Goal: Task Accomplishment & Management: Use online tool/utility

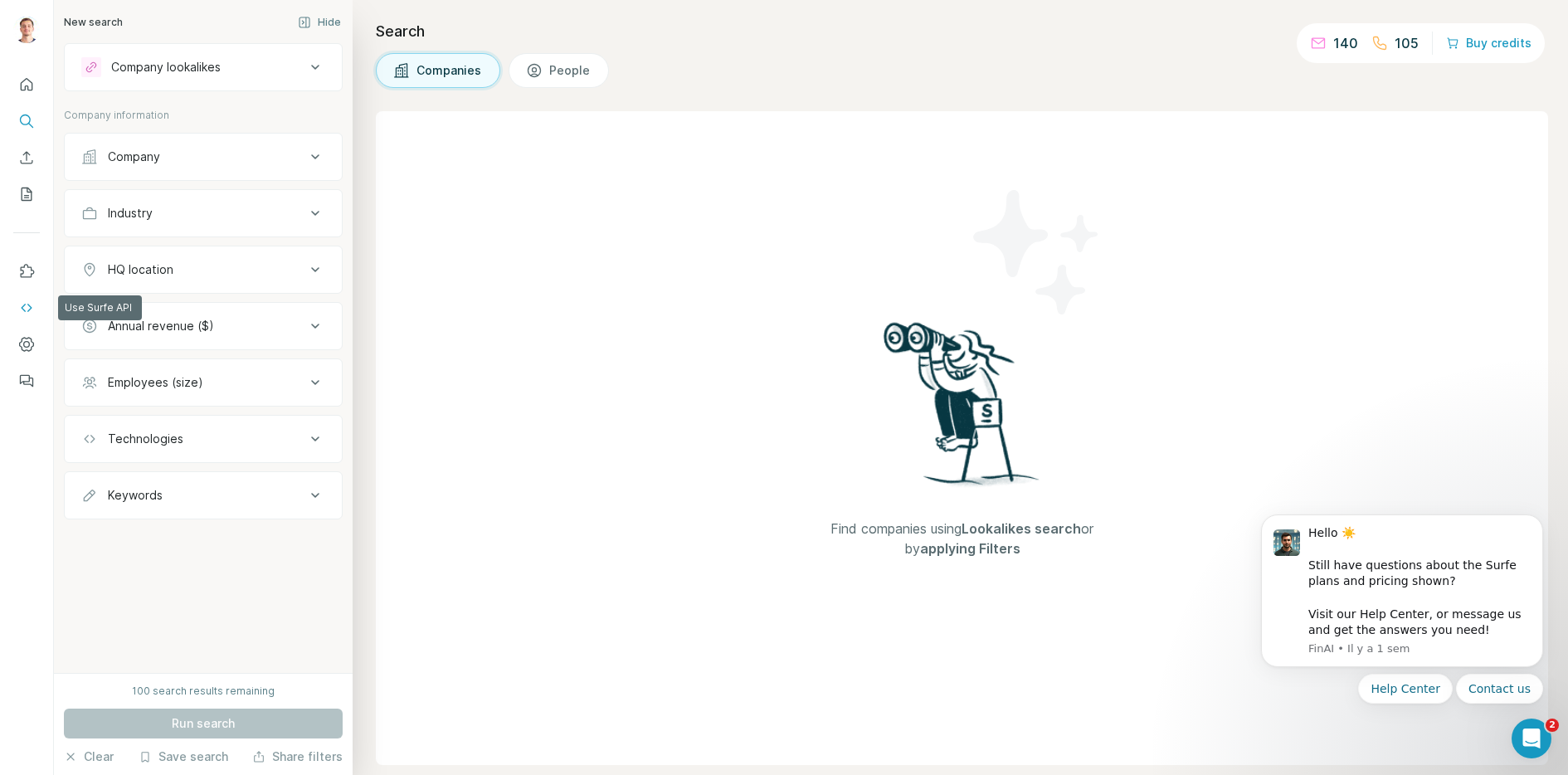
click at [24, 303] on icon "Use Surfe API" at bounding box center [26, 307] width 16 height 16
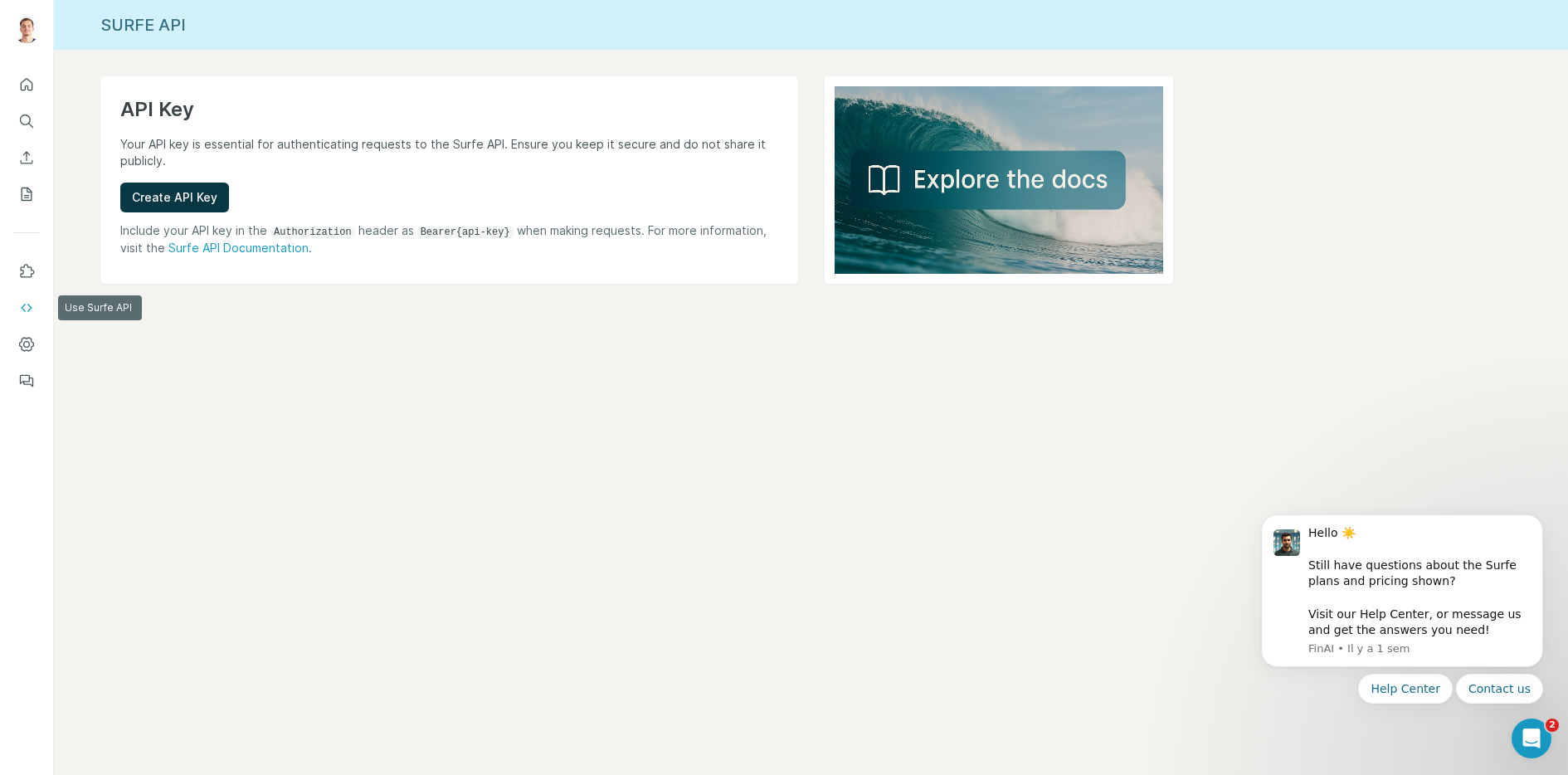
click at [30, 330] on button "Dashboard" at bounding box center [26, 344] width 26 height 30
click at [17, 334] on button "Dashboard" at bounding box center [26, 344] width 26 height 30
click at [26, 83] on icon "Quick start" at bounding box center [26, 84] width 16 height 16
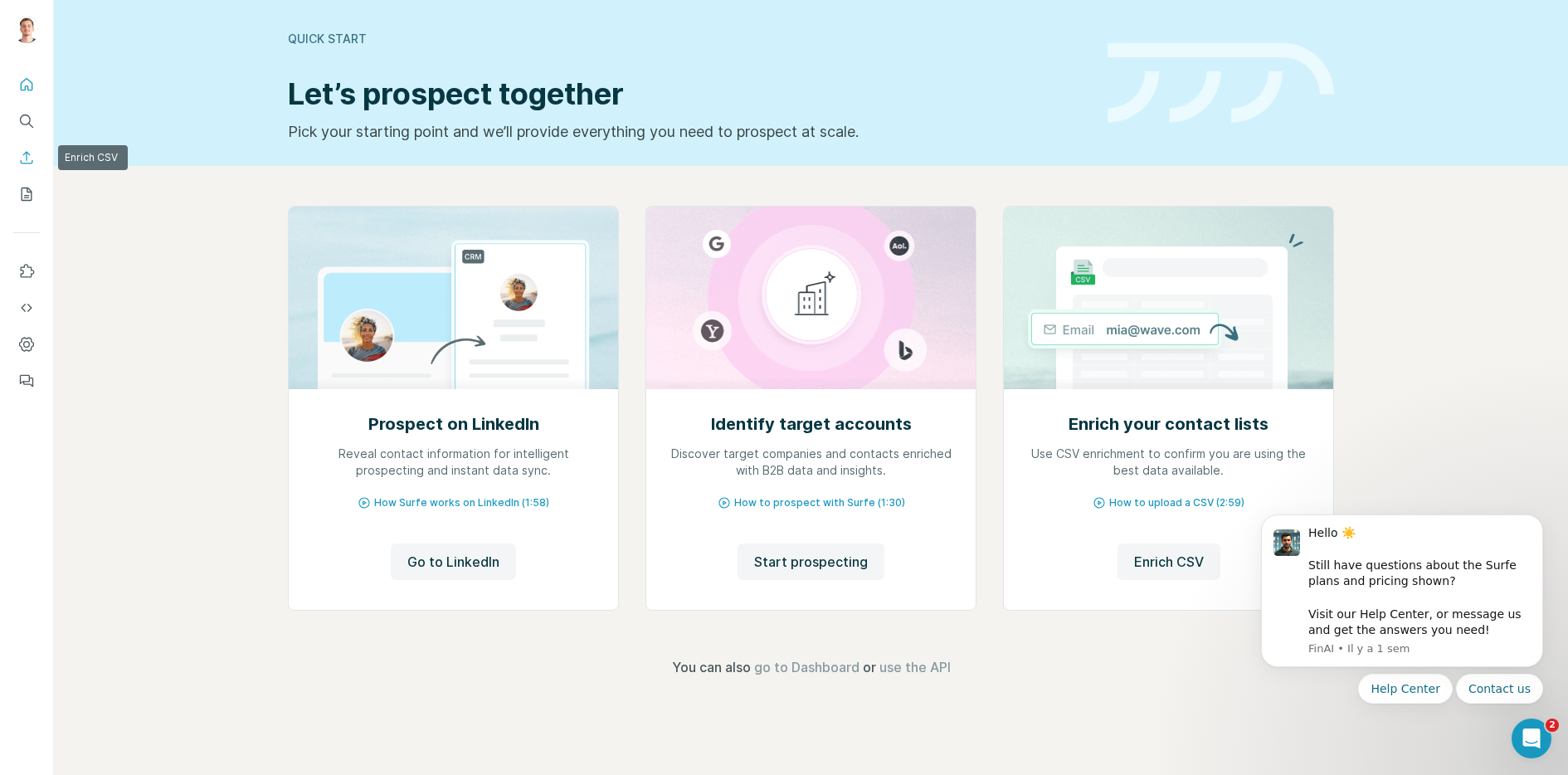
click at [24, 160] on icon "Enrich CSV" at bounding box center [26, 158] width 16 height 16
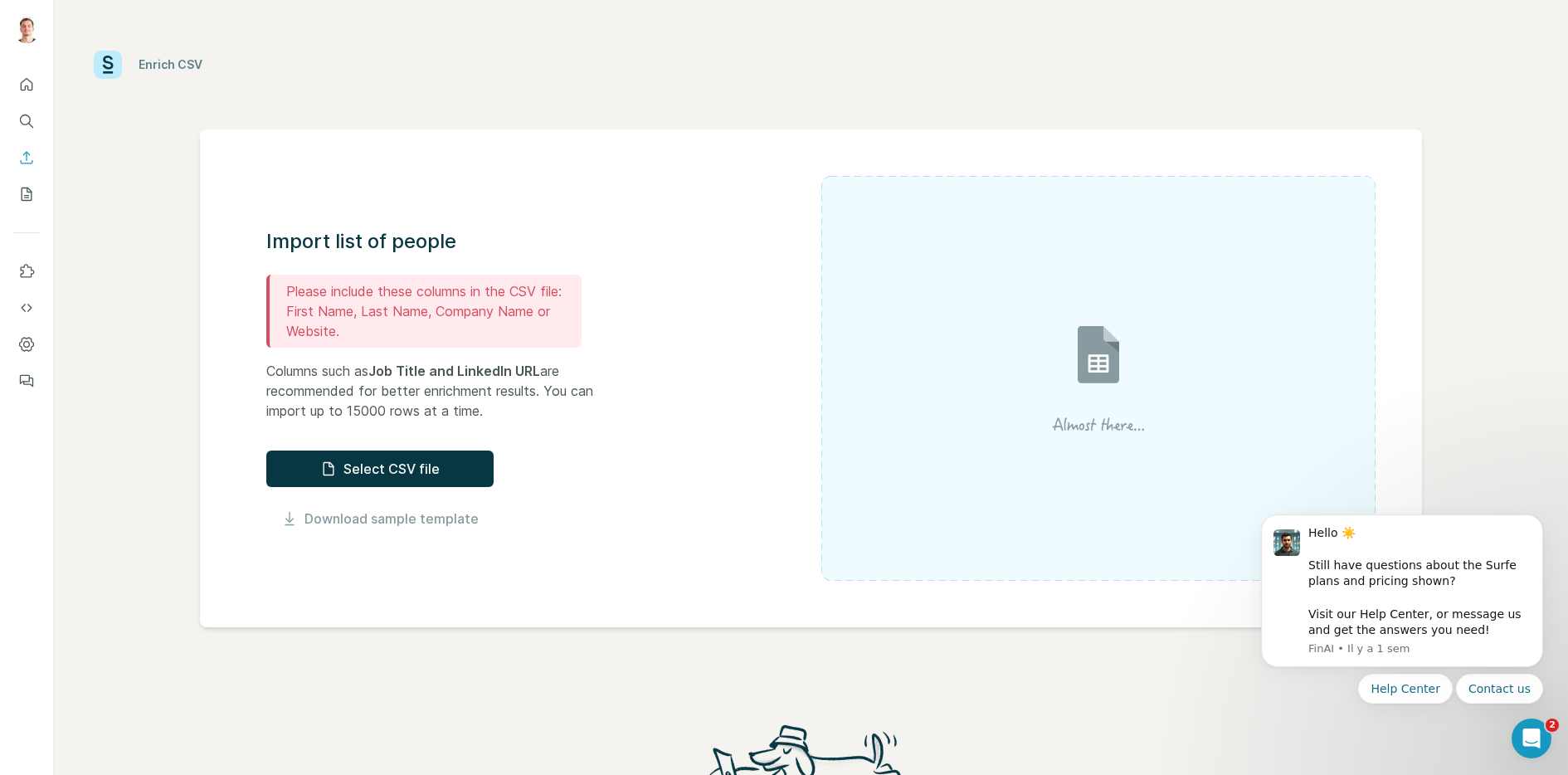
click at [784, 386] on div "Import list of people Please include these columns in the CSV file: First Name,…" at bounding box center [544, 378] width 555 height 300
click at [988, 421] on img at bounding box center [1098, 378] width 298 height 199
click at [384, 463] on button "Select CSV file" at bounding box center [380, 469] width 228 height 36
click at [410, 458] on button "Select CSV file" at bounding box center [380, 469] width 228 height 36
click at [369, 287] on p "Please include these columns in the CSV file:" at bounding box center [431, 291] width 288 height 20
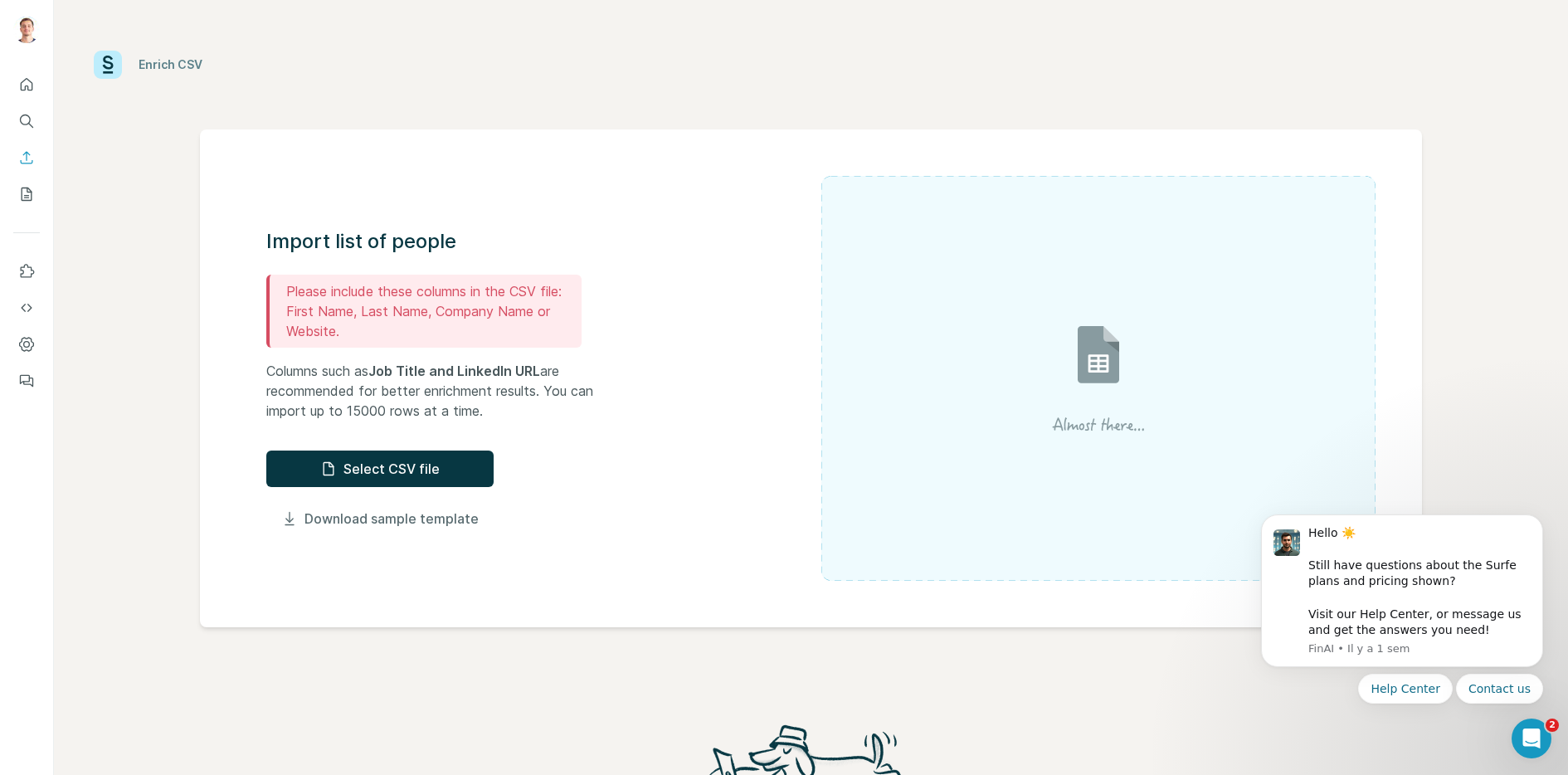
click at [433, 521] on link "Download sample template" at bounding box center [392, 518] width 174 height 20
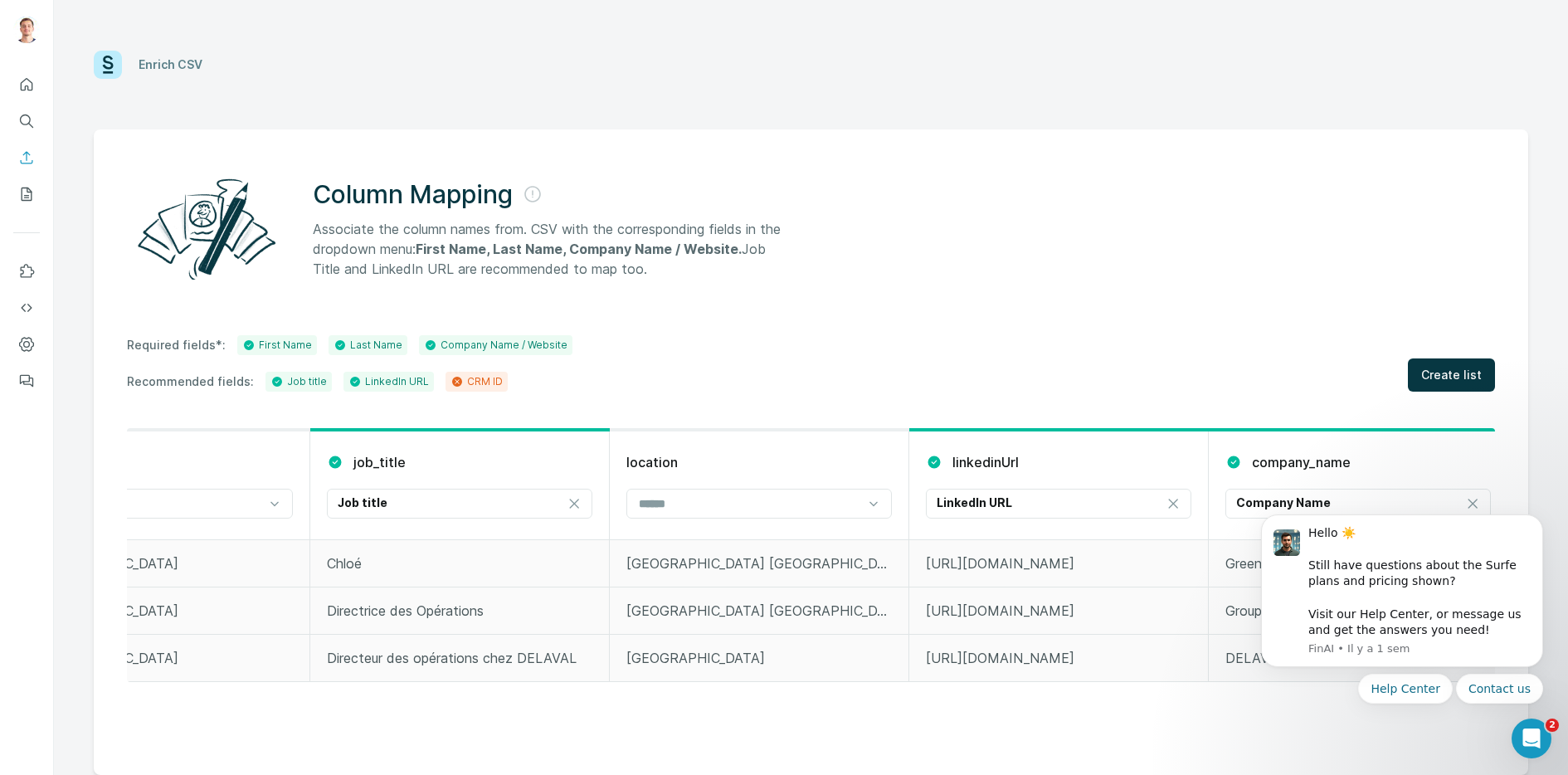
scroll to position [0, 726]
click at [1541, 522] on icon "Dismiss notification" at bounding box center [1539, 518] width 9 height 9
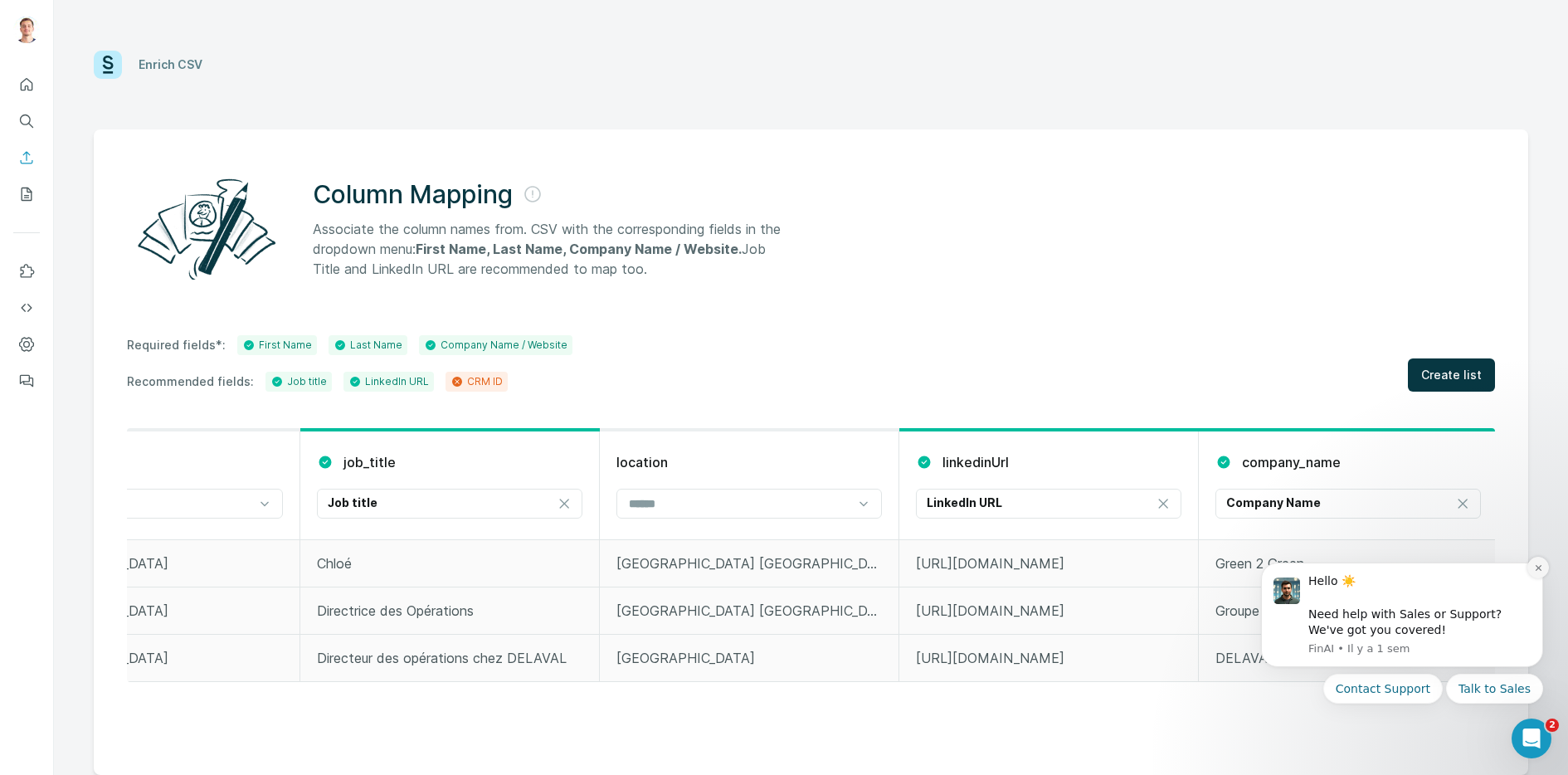
click at [1540, 567] on icon "Dismiss notification" at bounding box center [1539, 567] width 9 height 9
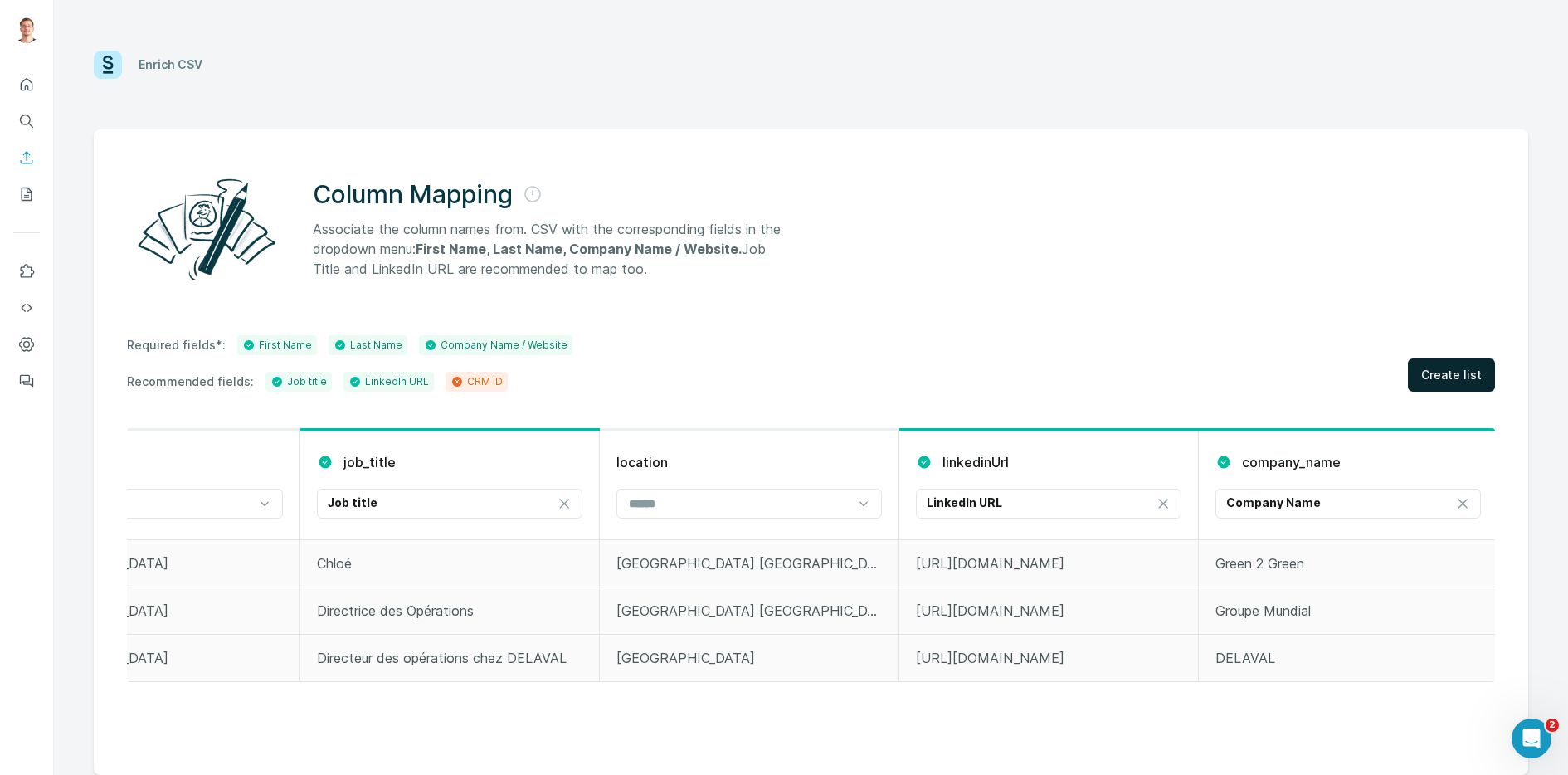
click at [1418, 369] on button "Create list" at bounding box center [1452, 374] width 87 height 34
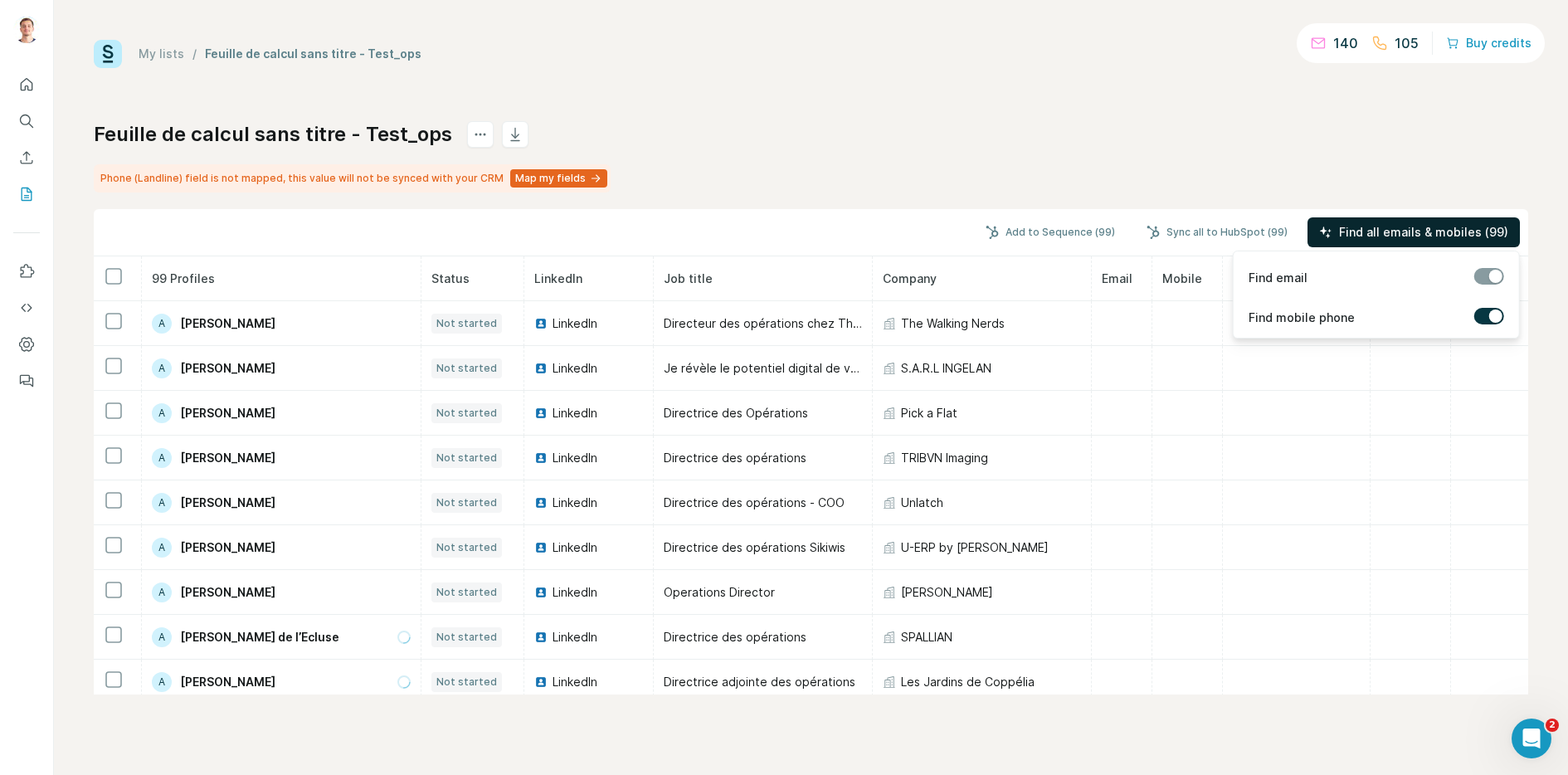
click at [1428, 229] on span "Find all emails & mobiles (99)" at bounding box center [1424, 232] width 170 height 16
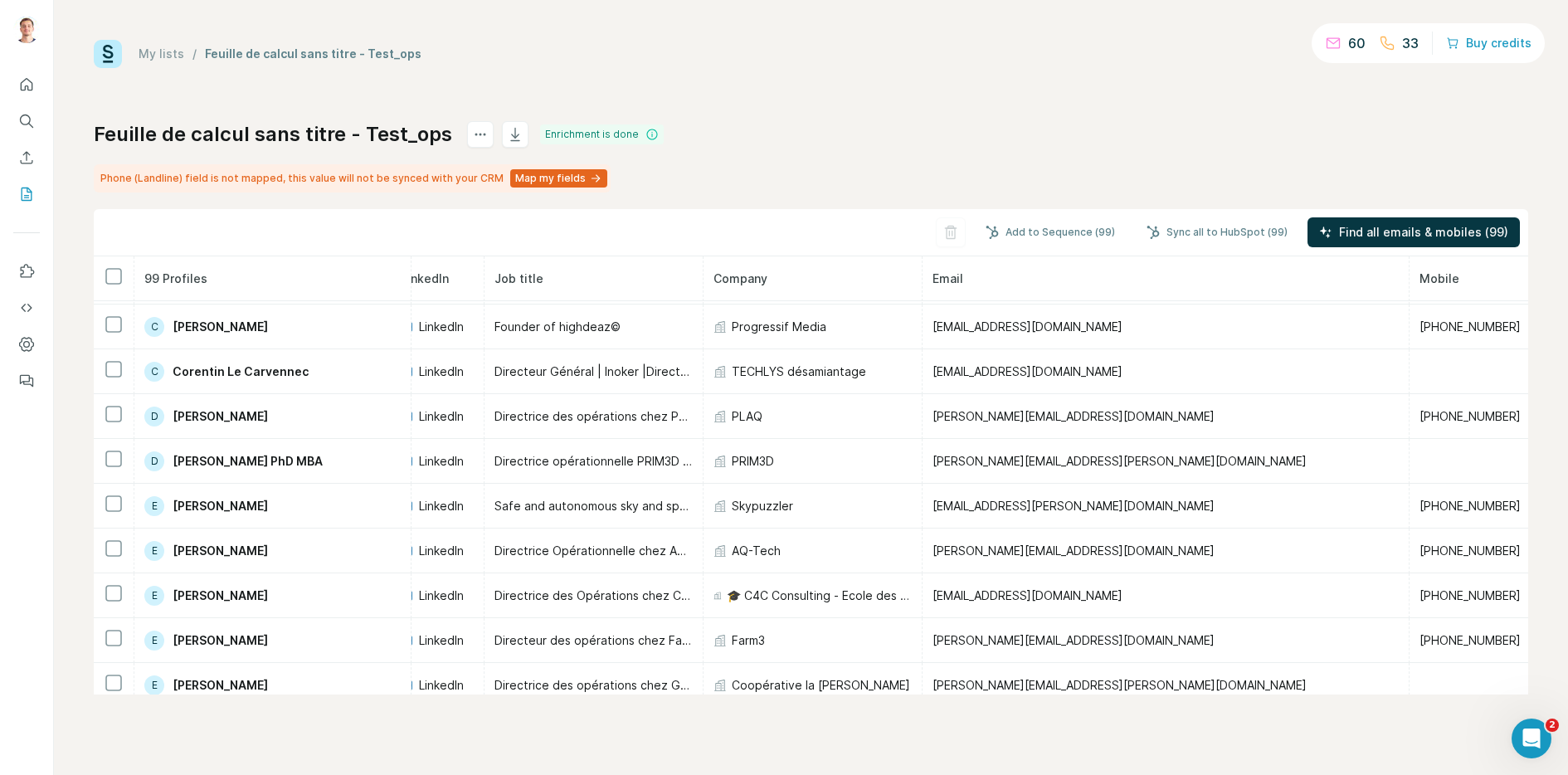
scroll to position [1510, 122]
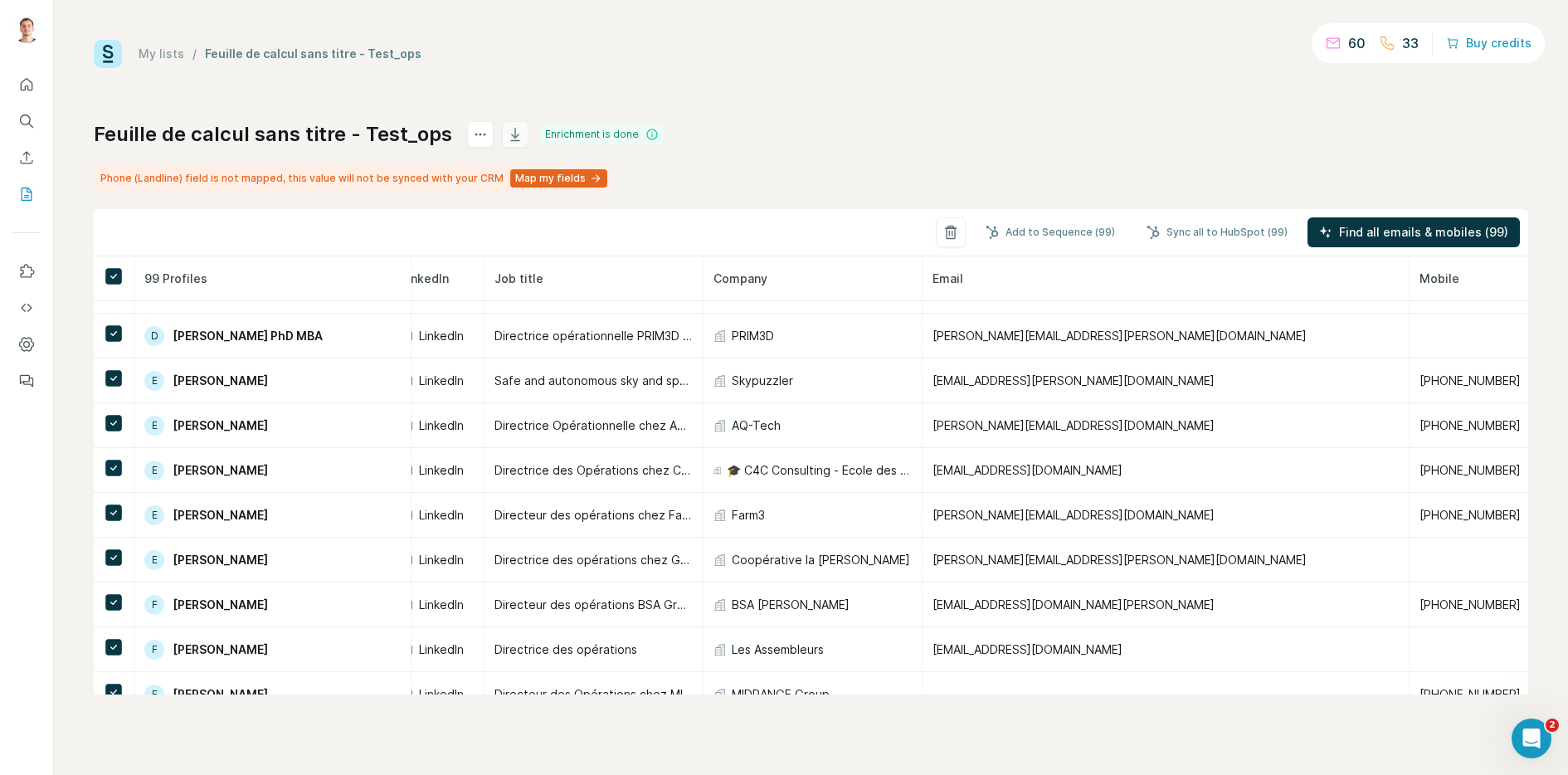
click at [515, 140] on button "button" at bounding box center [515, 134] width 26 height 26
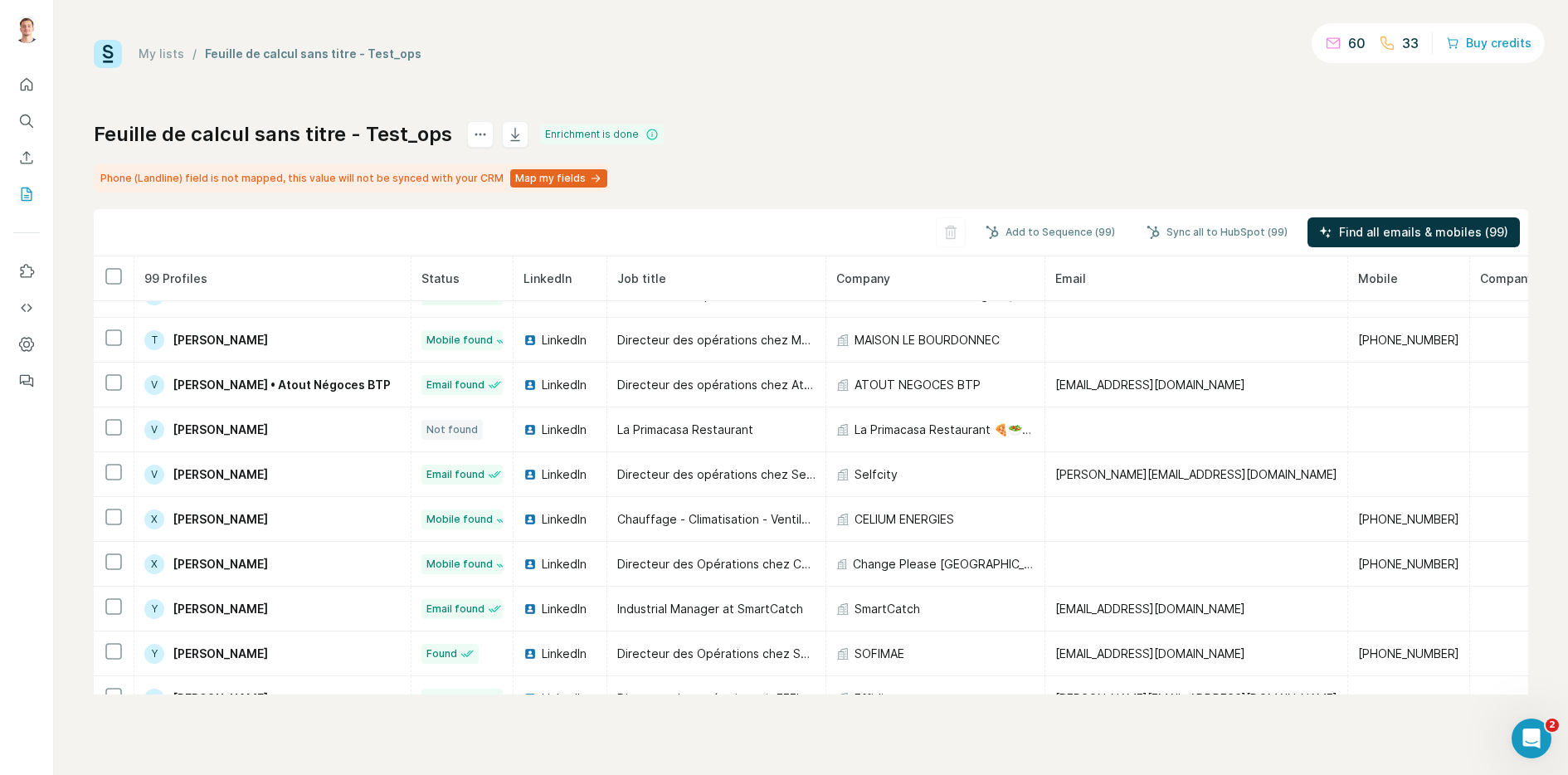
scroll to position [4006, 0]
